Goal: Transaction & Acquisition: Purchase product/service

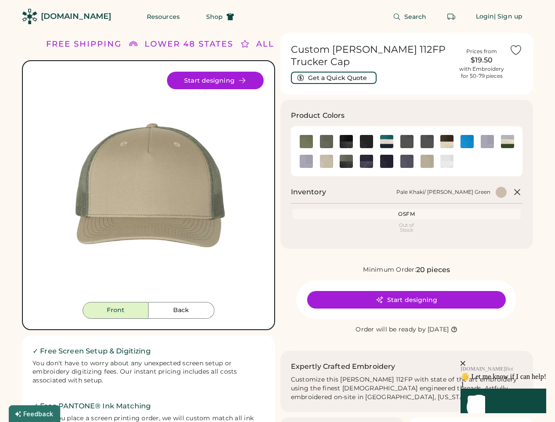
click at [277, 211] on div "FREE SHIPPING LOWER 48 STATES ALL ORDERS FREE SHIPPING LOWER 48 STATES ALL ORDE…" at bounding box center [277, 309] width 511 height 553
click at [277, 227] on div "FREE SHIPPING LOWER 48 STATES ALL ORDERS FREE SHIPPING LOWER 48 STATES ALL ORDE…" at bounding box center [277, 309] width 511 height 553
click at [149, 227] on img at bounding box center [148, 187] width 230 height 230
click at [149, 44] on div "LOWER 48 STATES" at bounding box center [178, 44] width 89 height 12
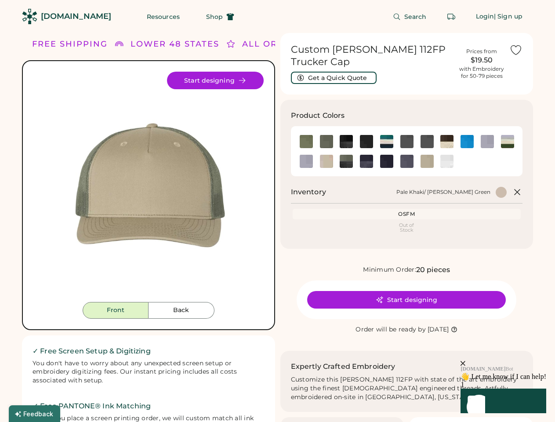
click at [84, 44] on div "FREE SHIPPING" at bounding box center [70, 44] width 76 height 12
click at [190, 44] on div "LOWER 48 STATES" at bounding box center [171, 44] width 89 height 12
click at [245, 44] on div "ALL ORDERS" at bounding box center [265, 44] width 61 height 12
